Goal: Information Seeking & Learning: Learn about a topic

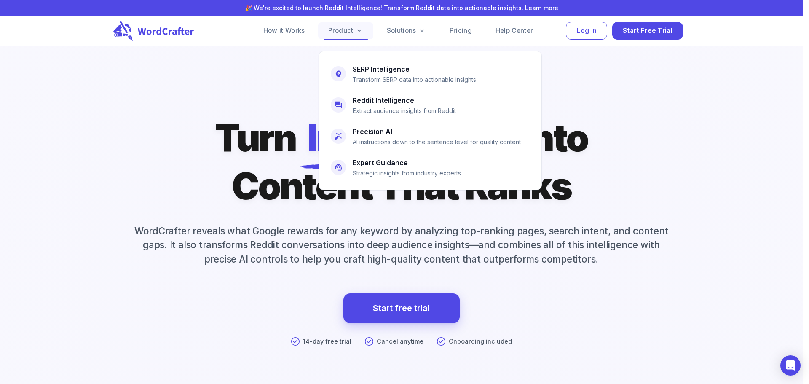
click at [359, 32] on icon at bounding box center [359, 31] width 8 height 8
click at [352, 28] on link "Product" at bounding box center [345, 30] width 55 height 17
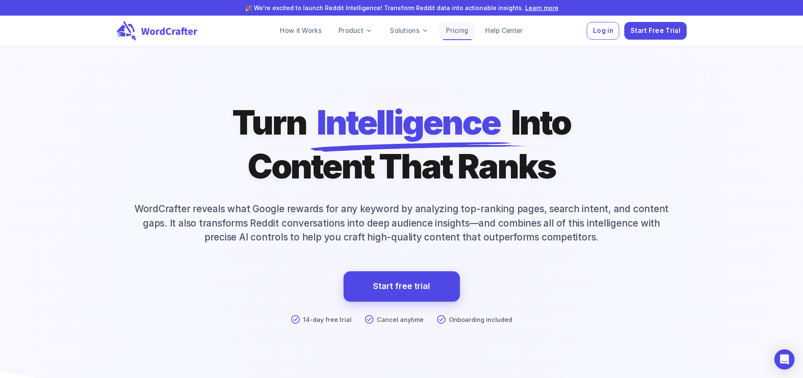
click at [457, 32] on link "Pricing" at bounding box center [457, 30] width 36 height 17
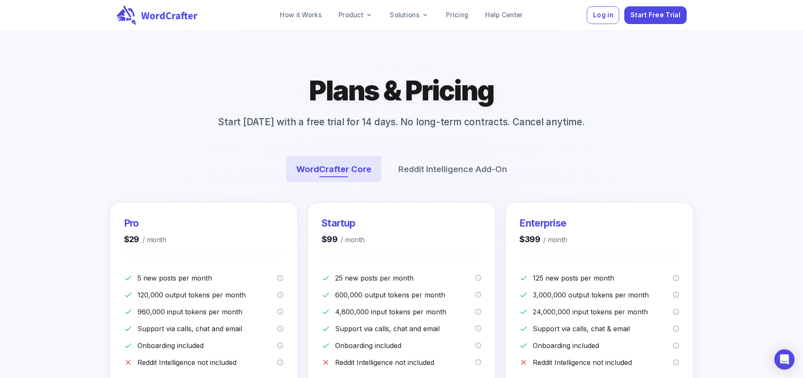
scroll to position [42, 0]
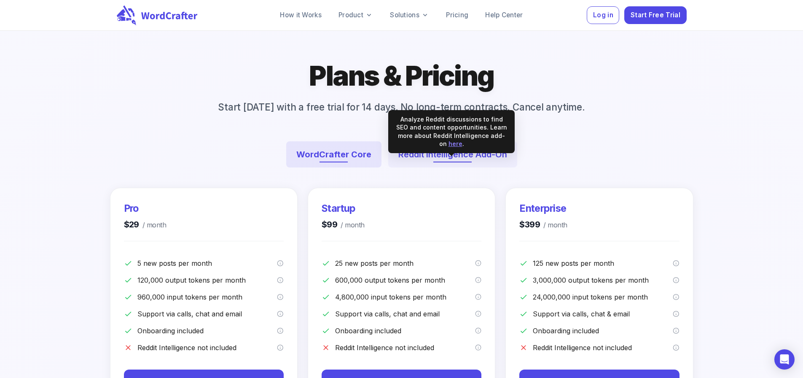
click at [478, 167] on button "Reddit Intelligence Add-On" at bounding box center [452, 154] width 129 height 26
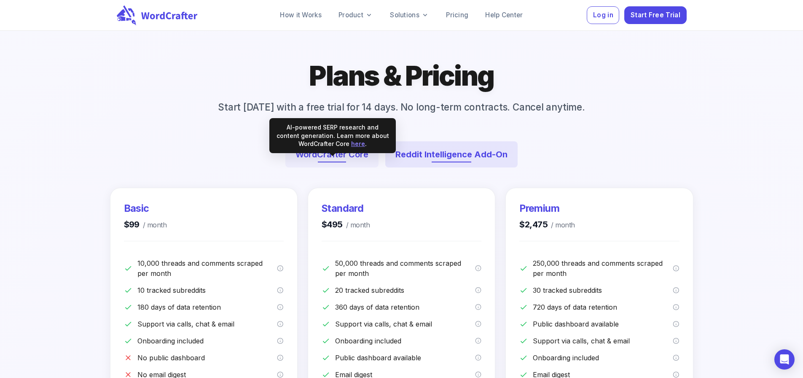
click at [344, 167] on button "WordCrafter Core" at bounding box center [331, 154] width 93 height 26
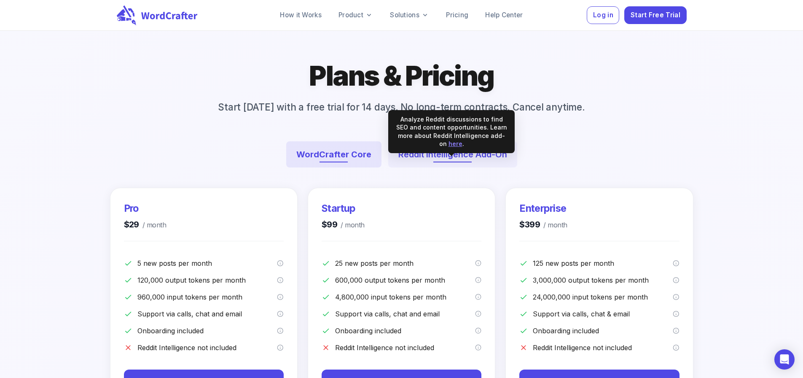
click at [453, 167] on button "Reddit Intelligence Add-On" at bounding box center [452, 154] width 129 height 26
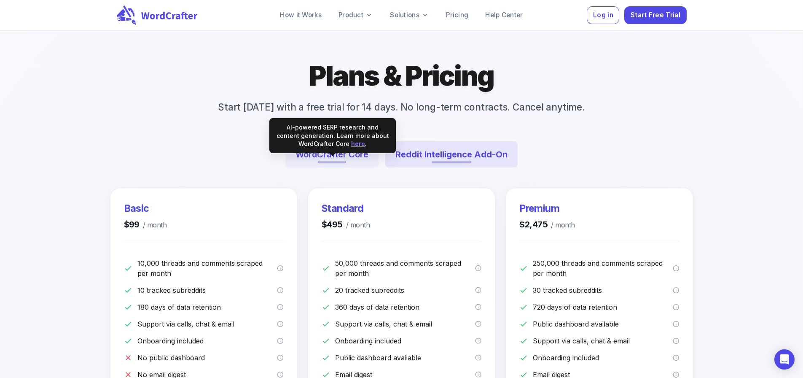
click at [332, 167] on button "WordCrafter Core" at bounding box center [331, 154] width 93 height 26
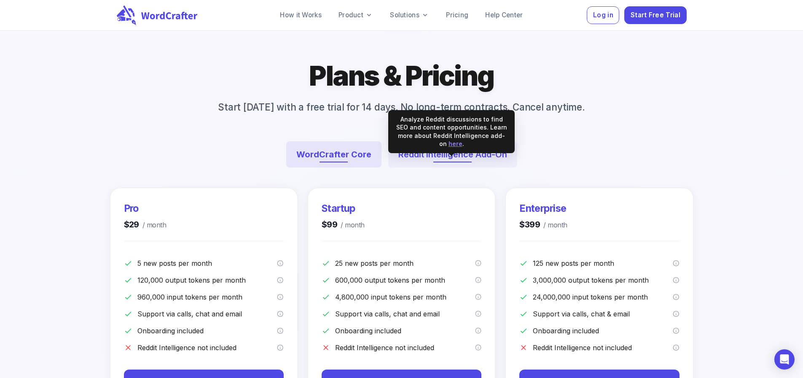
click at [429, 166] on button "Reddit Intelligence Add-On" at bounding box center [452, 154] width 129 height 26
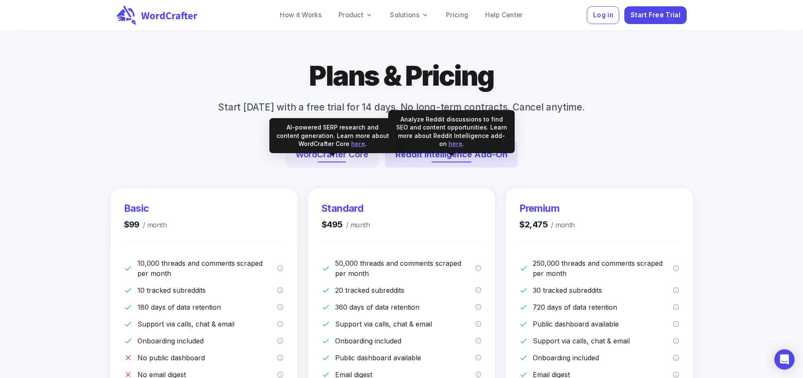
click at [349, 165] on button "WordCrafter Core" at bounding box center [331, 154] width 93 height 26
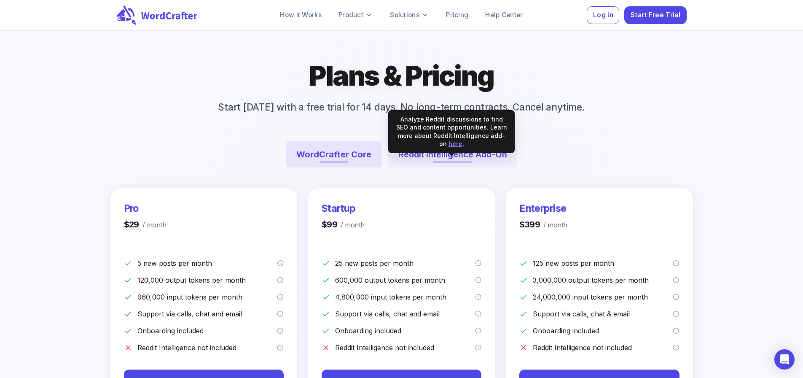
click at [433, 167] on button "Reddit Intelligence Add-On" at bounding box center [452, 154] width 129 height 26
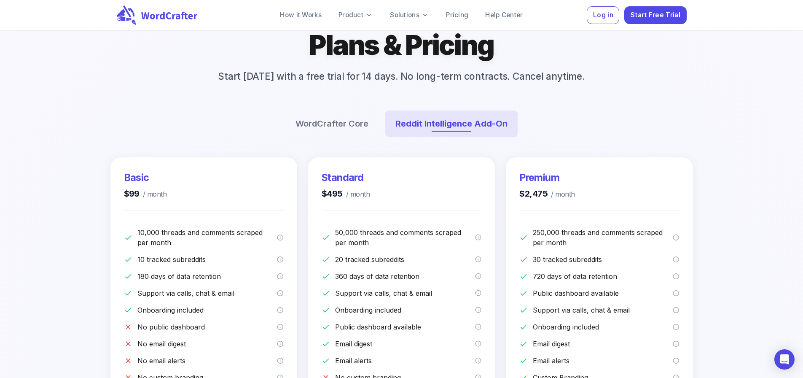
scroll to position [0, 0]
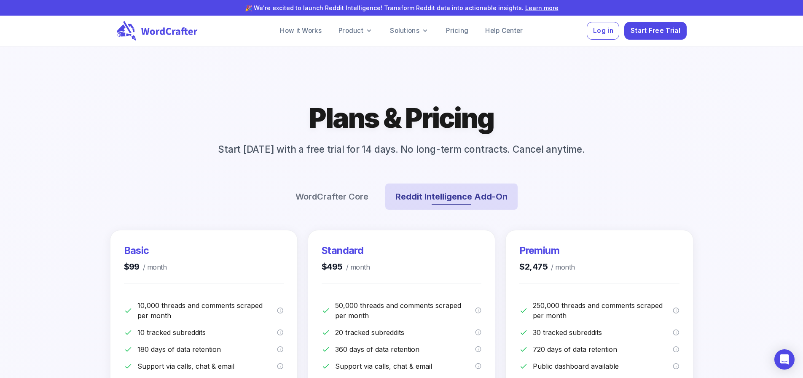
click at [510, 209] on button "Reddit Intelligence Add-On" at bounding box center [451, 196] width 132 height 26
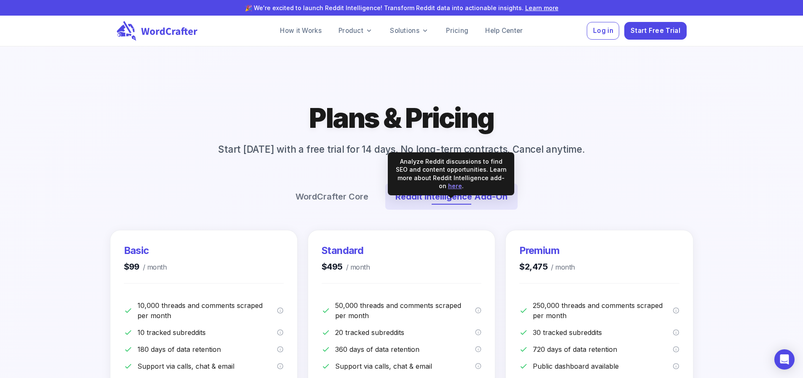
click at [596, 193] on div "Plans & Pricing Start [DATE] with a free trial for 14 days. No long-term contra…" at bounding box center [402, 159] width 506 height 119
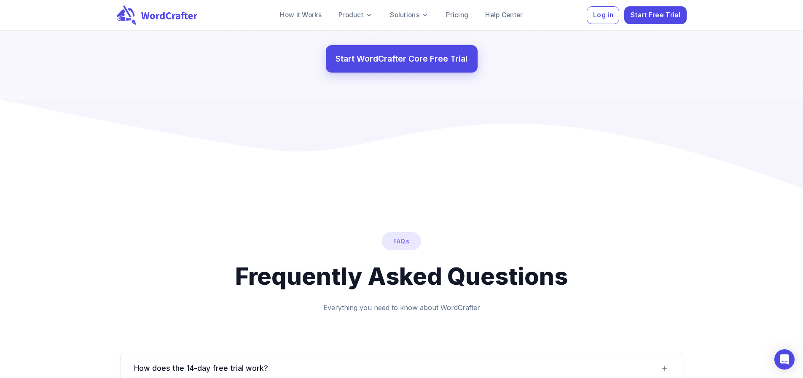
scroll to position [843, 0]
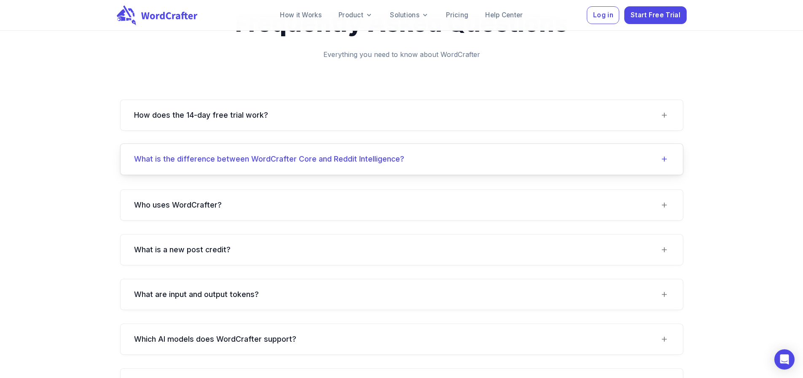
click at [411, 158] on div "What is the difference between WordCrafter Core and Reddit Intelligence?" at bounding box center [396, 159] width 525 height 10
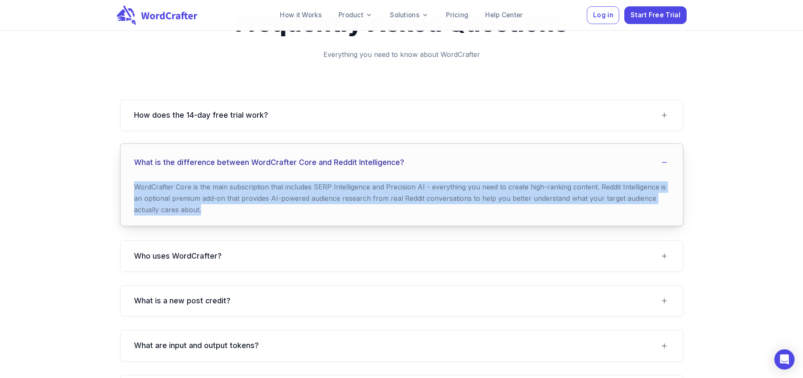
drag, startPoint x: 137, startPoint y: 185, endPoint x: 241, endPoint y: 207, distance: 106.7
click at [241, 207] on p "WordCrafter Core is the main subscription that includes SERP Intelligence and P…" at bounding box center [401, 198] width 535 height 35
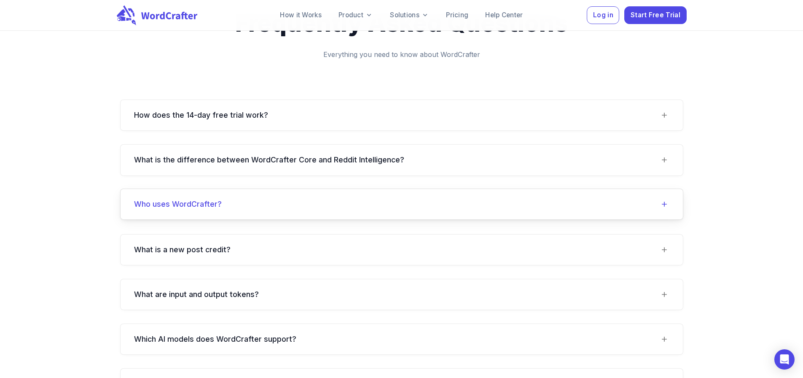
copy p "WordCrafter Core is the main subscription that includes SERP Intelligence and P…"
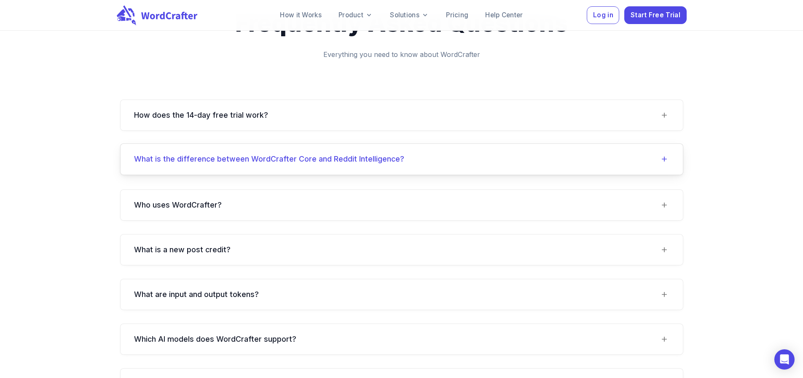
click at [381, 162] on h6 "What is the difference between WordCrafter Core and Reddit Intelligence?" at bounding box center [269, 159] width 270 height 10
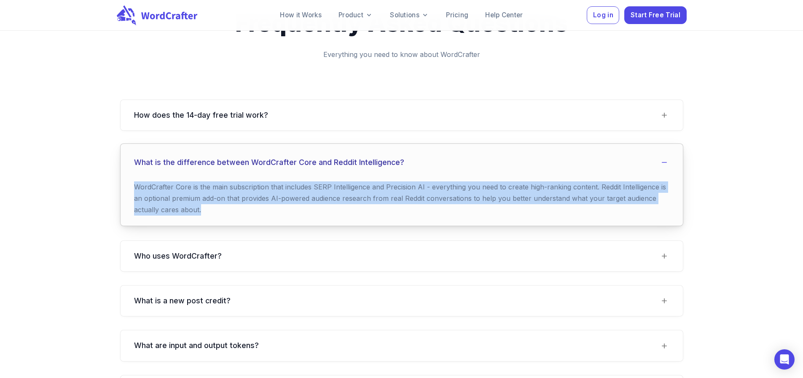
copy p "WordCrafter Core is the main subscription that includes SERP Intelligence and P…"
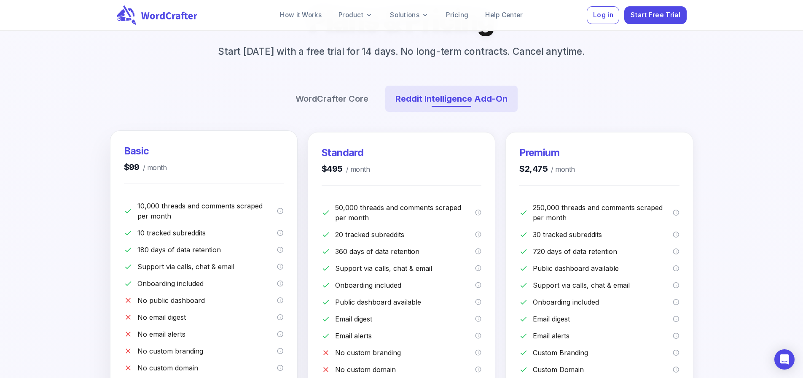
scroll to position [0, 0]
